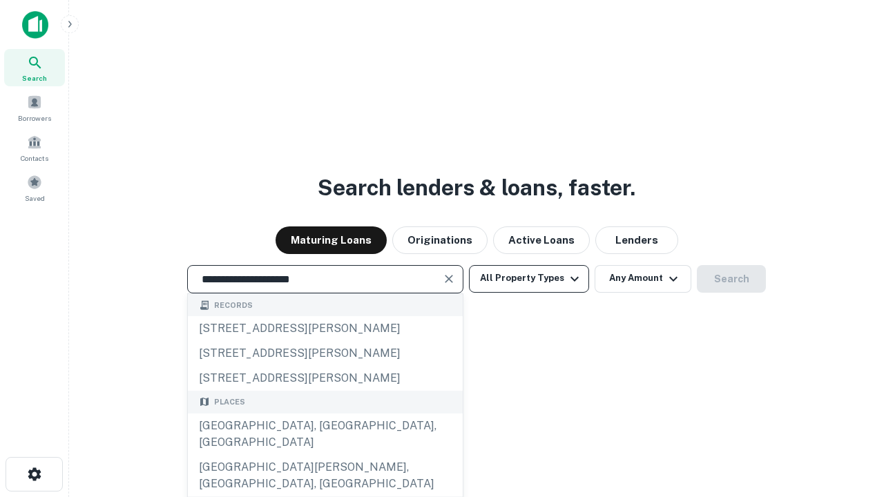
click at [324, 455] on div "[GEOGRAPHIC_DATA], [GEOGRAPHIC_DATA], [GEOGRAPHIC_DATA]" at bounding box center [325, 433] width 275 height 41
click at [529, 278] on button "All Property Types" at bounding box center [529, 279] width 120 height 28
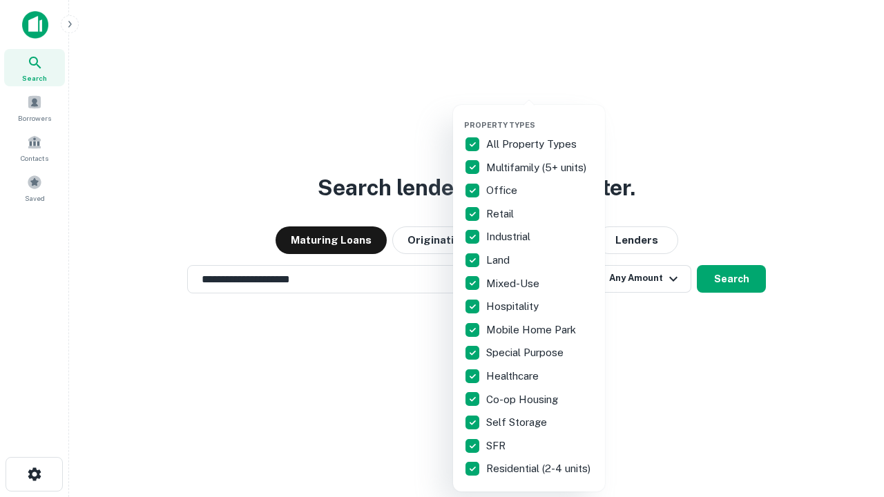
type input "**********"
click at [540, 116] on button "button" at bounding box center [540, 116] width 152 height 1
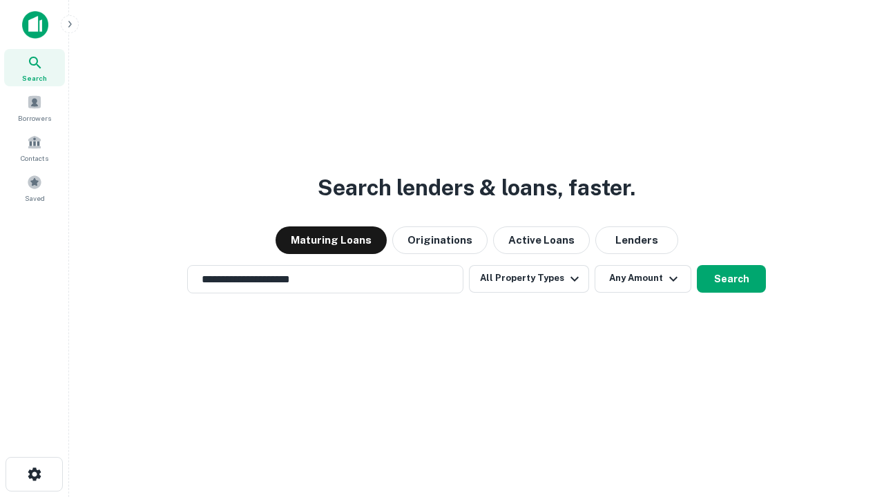
scroll to position [21, 0]
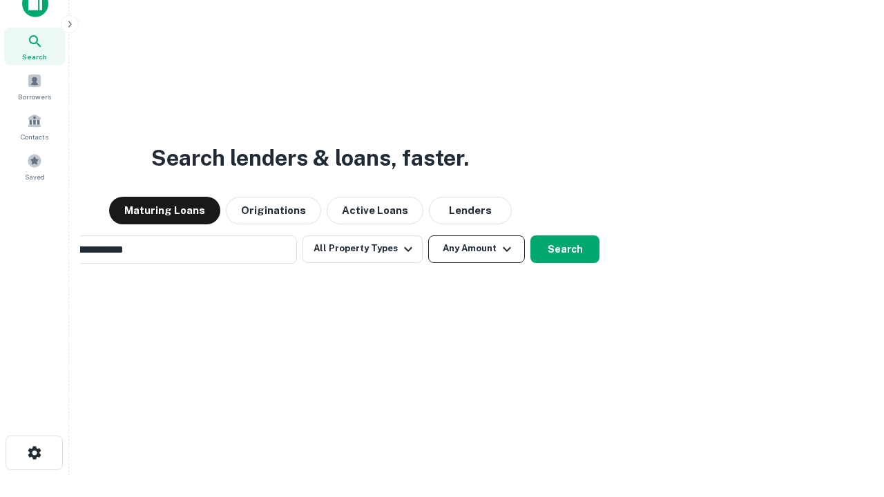
click at [428, 235] on button "Any Amount" at bounding box center [476, 249] width 97 height 28
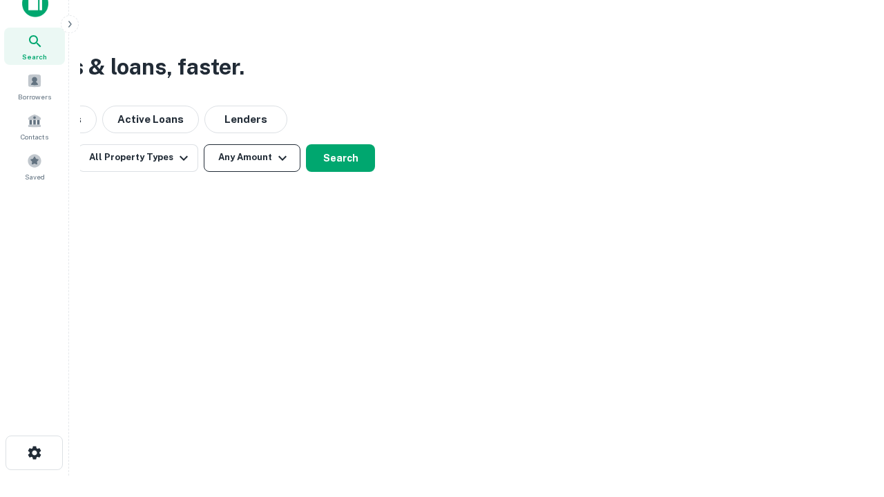
scroll to position [22, 0]
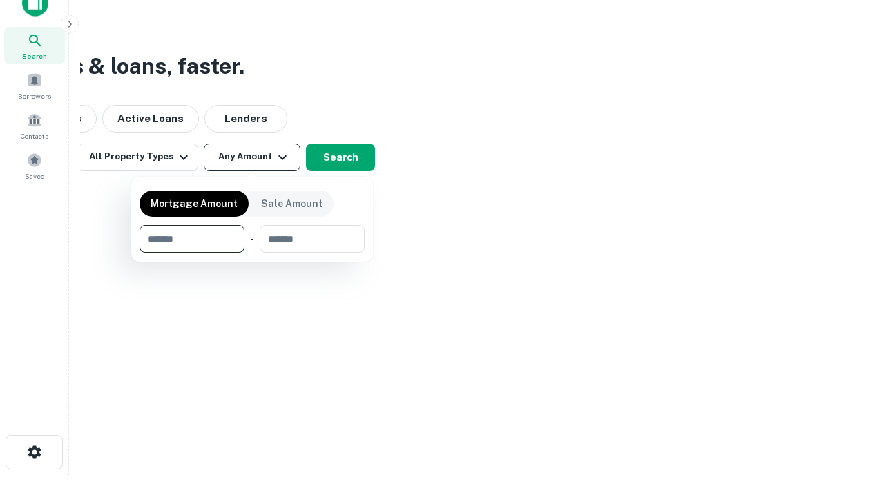
type input "*******"
click at [252, 253] on button "button" at bounding box center [251, 253] width 225 height 1
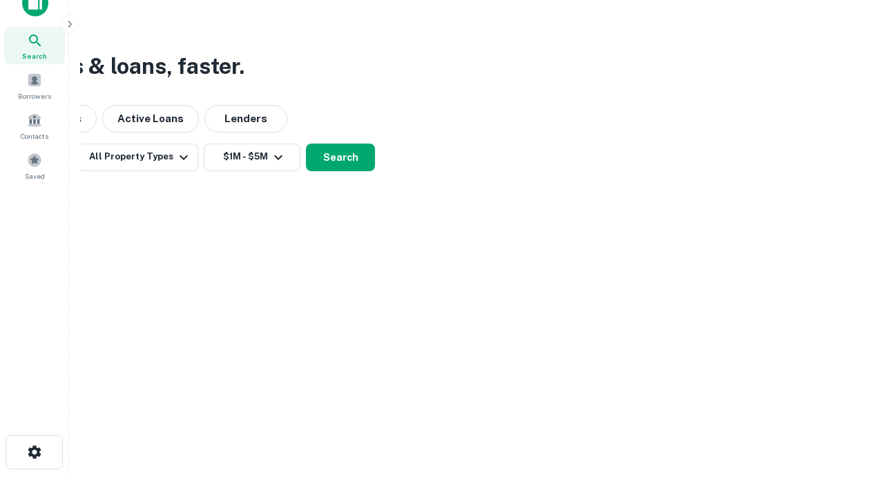
scroll to position [21, 0]
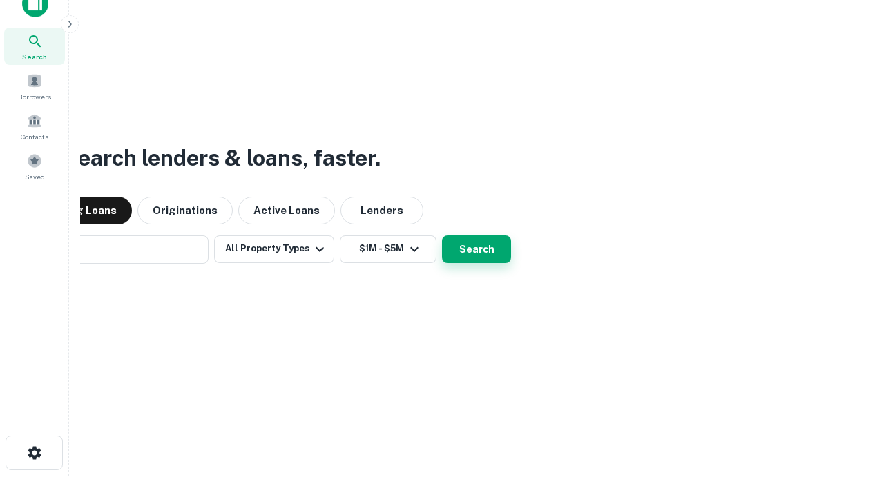
click at [442, 235] on button "Search" at bounding box center [476, 249] width 69 height 28
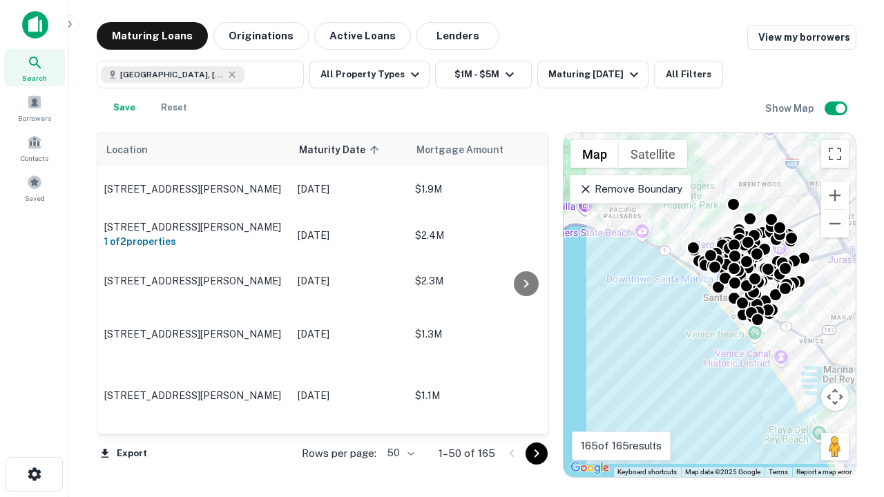
click at [398, 453] on body "Search Borrowers Contacts Saved Maturing Loans Originations Active Loans Lender…" at bounding box center [442, 248] width 884 height 497
click at [399, 418] on li "25" at bounding box center [399, 418] width 40 height 25
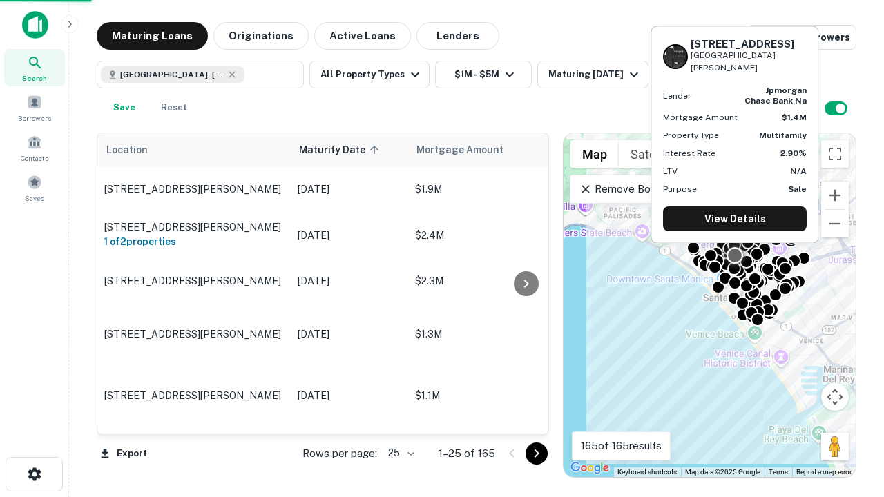
click at [536, 453] on icon "Go to next page" at bounding box center [536, 453] width 17 height 17
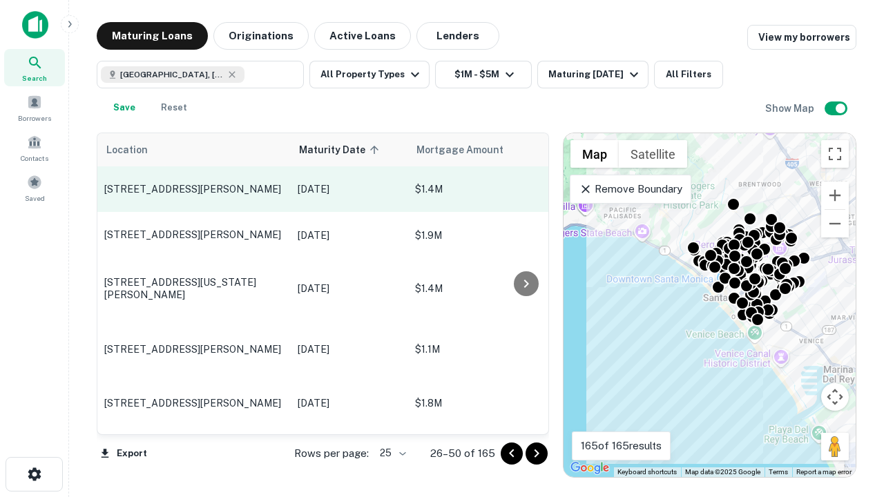
click at [194, 189] on p "[STREET_ADDRESS][PERSON_NAME]" at bounding box center [193, 189] width 179 height 12
